Goal: Check status: Check status

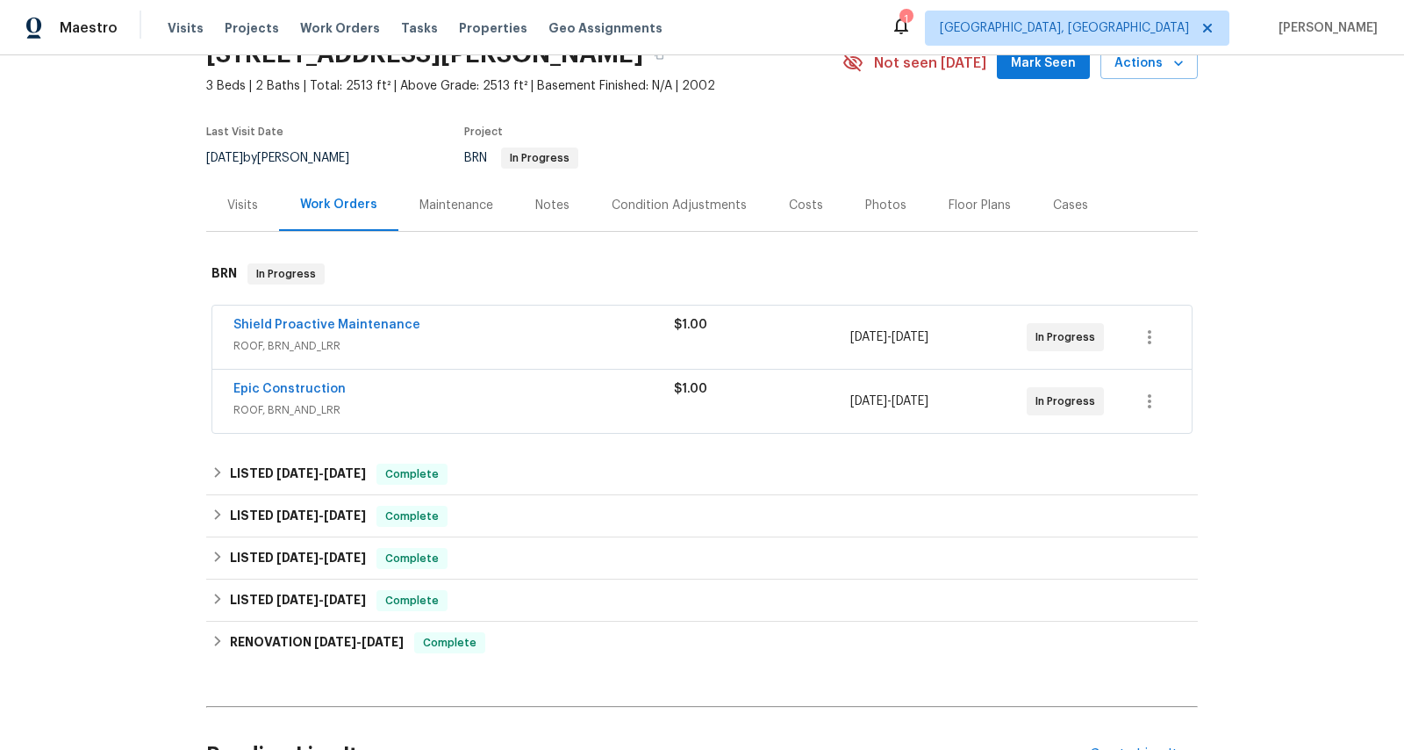
scroll to position [110, 0]
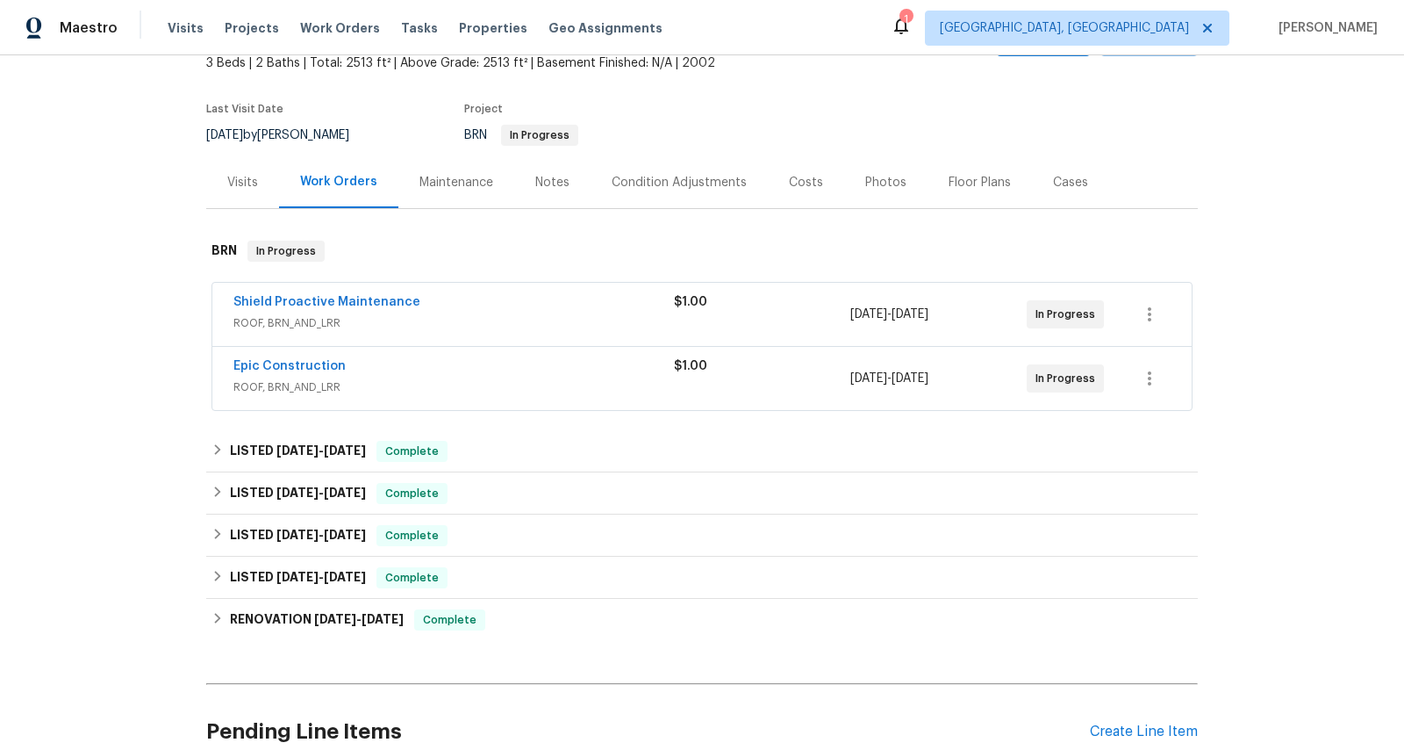
click at [455, 296] on div "Shield Proactive Maintenance" at bounding box center [453, 303] width 441 height 21
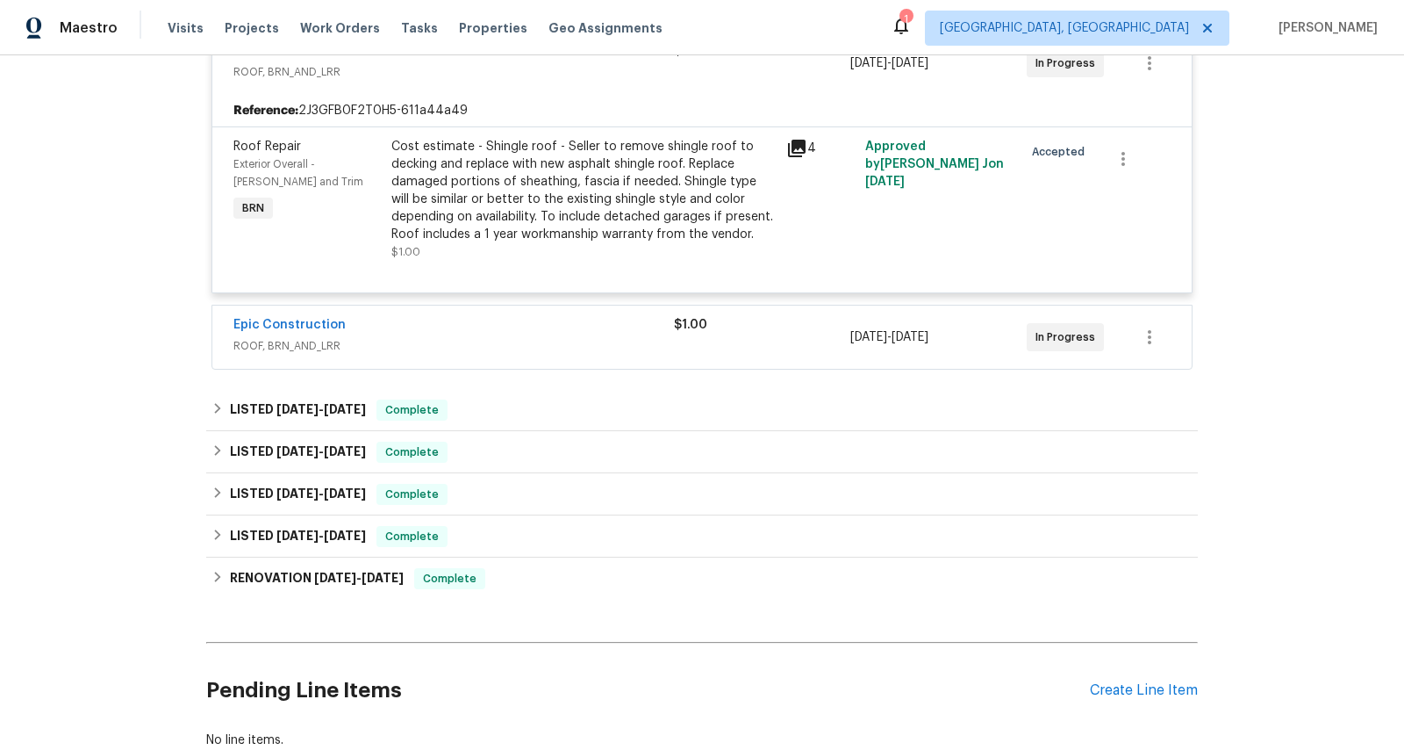
scroll to position [376, 0]
click at [453, 337] on span "ROOF, BRN_AND_LRR" at bounding box center [453, 344] width 441 height 18
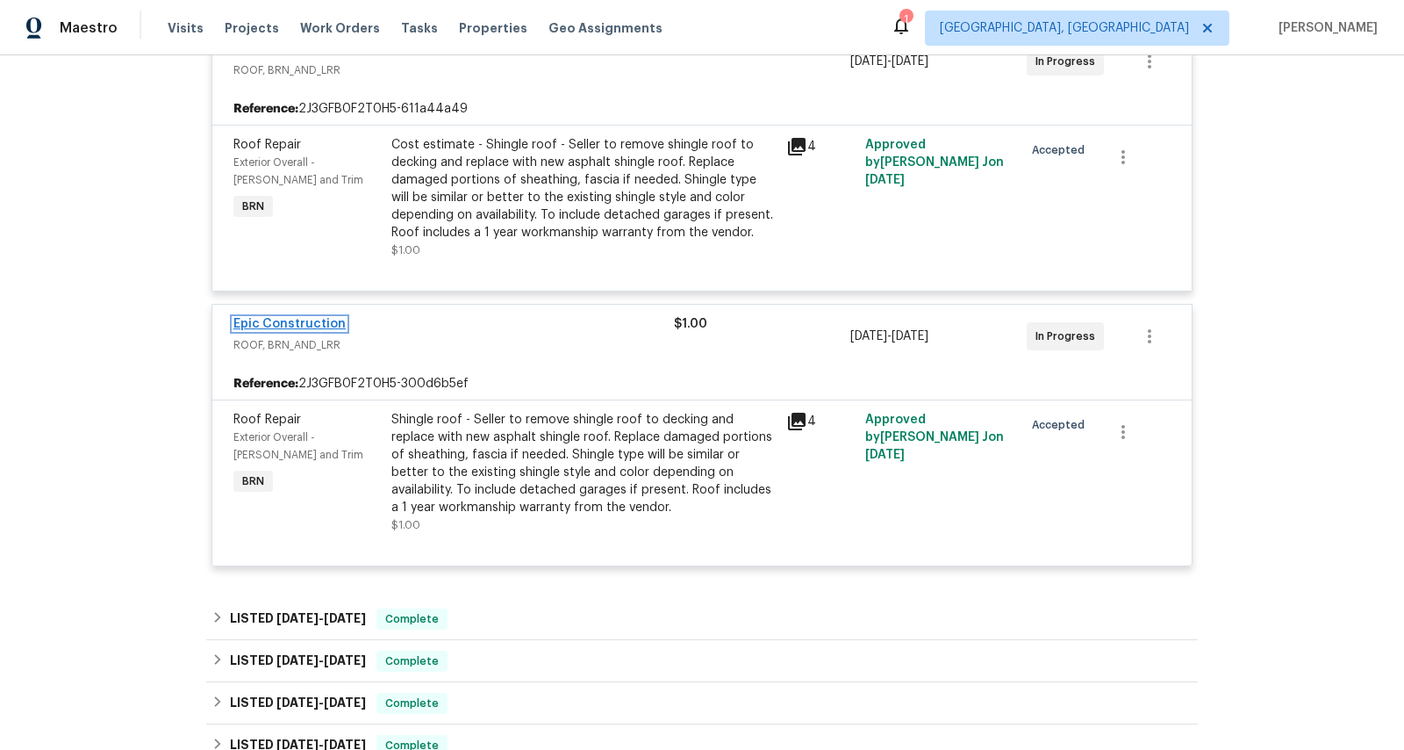
click at [270, 322] on link "Epic Construction" at bounding box center [289, 324] width 112 height 12
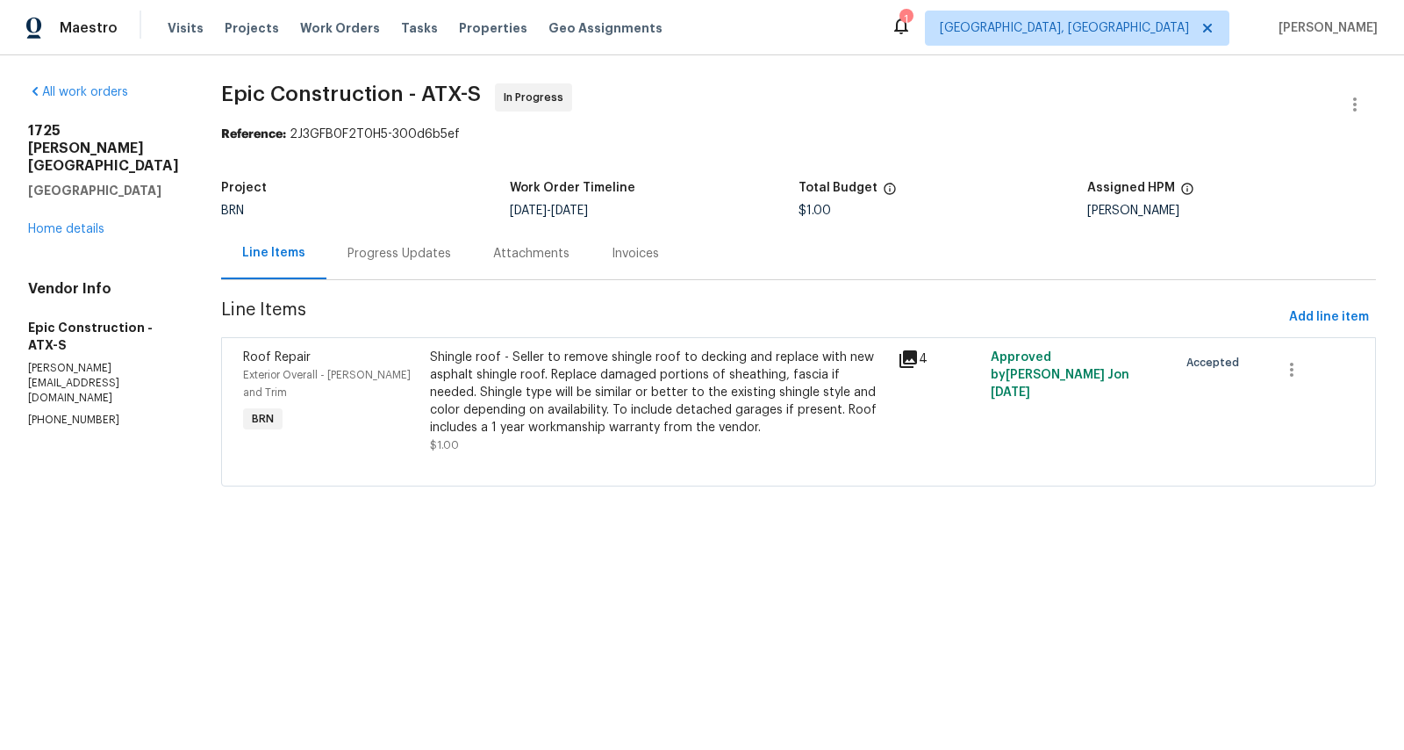
click at [352, 262] on div "Progress Updates" at bounding box center [400, 253] width 146 height 52
